Goal: Navigation & Orientation: Find specific page/section

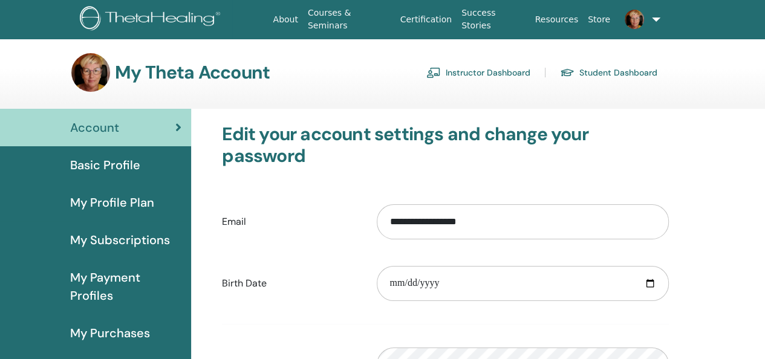
click at [493, 69] on link "Instructor Dashboard" at bounding box center [478, 72] width 104 height 19
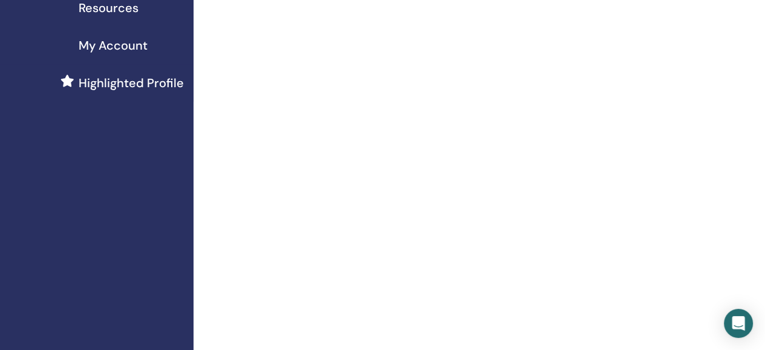
scroll to position [121, 0]
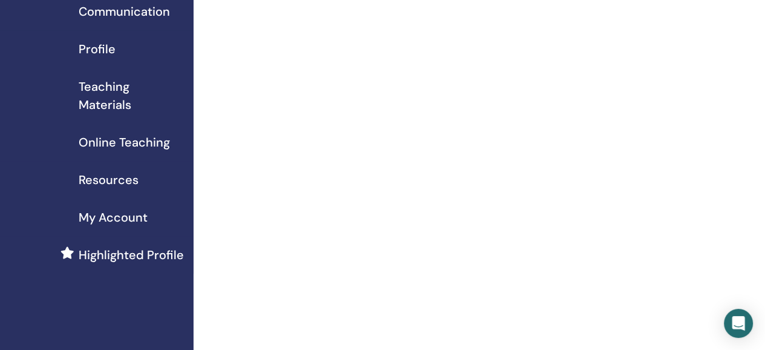
click at [107, 88] on span "Teaching Materials" at bounding box center [131, 95] width 105 height 36
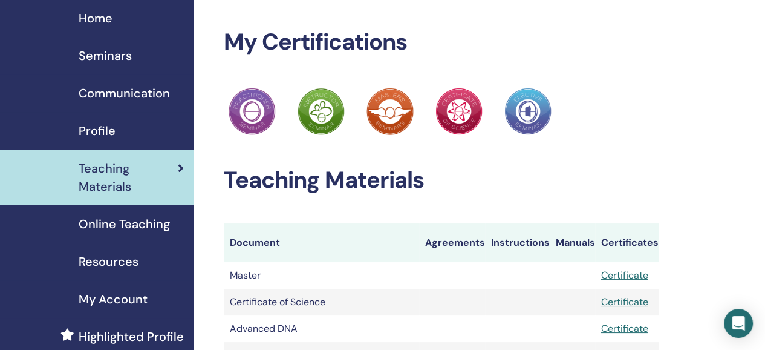
scroll to position [60, 0]
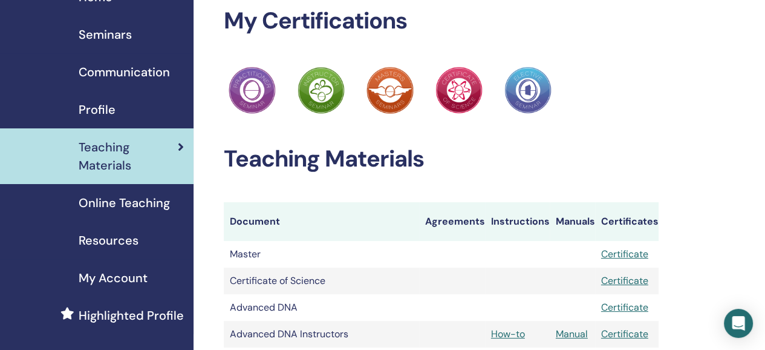
click at [114, 242] on span "Resources" at bounding box center [109, 240] width 60 height 18
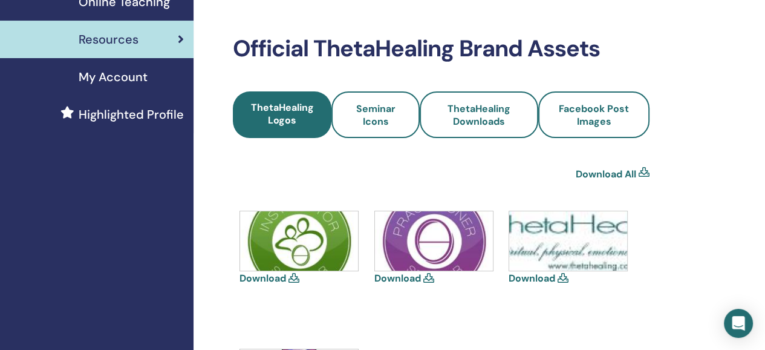
scroll to position [121, 0]
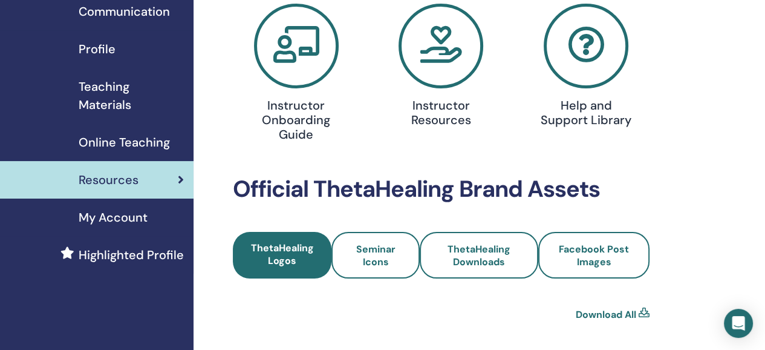
click at [117, 255] on span "Highlighted Profile" at bounding box center [131, 255] width 105 height 18
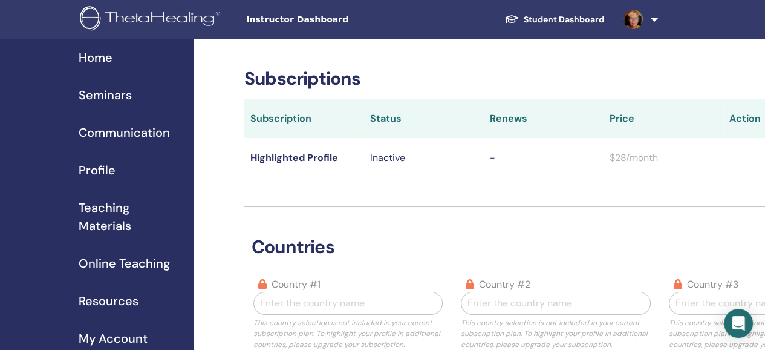
click at [100, 56] on span "Home" at bounding box center [96, 57] width 34 height 18
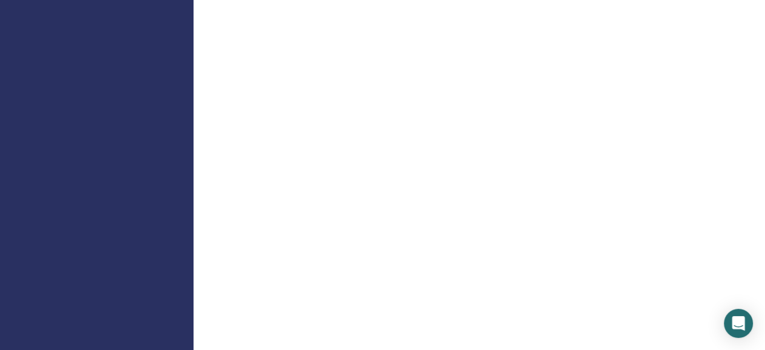
scroll to position [544, 0]
